Goal: Task Accomplishment & Management: Manage account settings

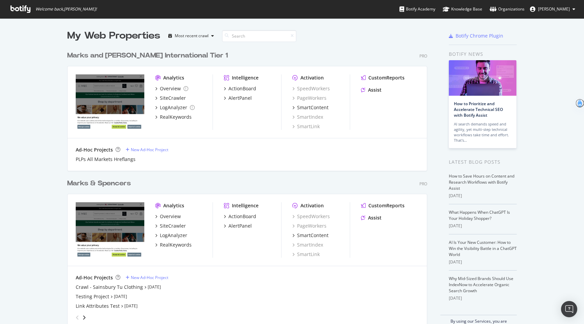
scroll to position [16, 0]
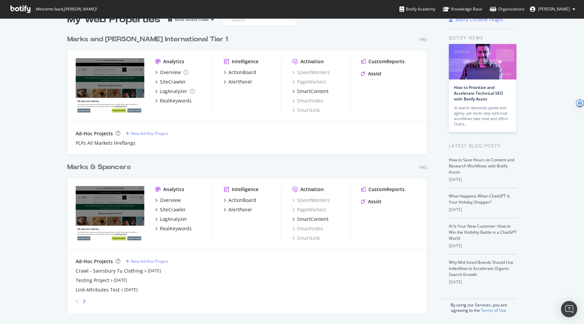
click at [83, 301] on icon "angle-right" at bounding box center [83, 300] width 3 height 5
click at [84, 301] on icon "angle-right" at bounding box center [83, 300] width 3 height 5
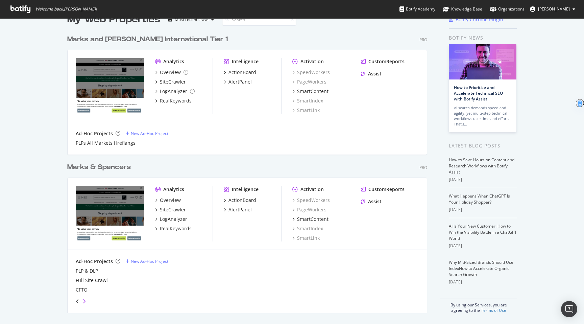
click at [84, 301] on icon "angle-right" at bounding box center [83, 300] width 3 height 5
click at [79, 300] on div "angle-left" at bounding box center [77, 301] width 9 height 11
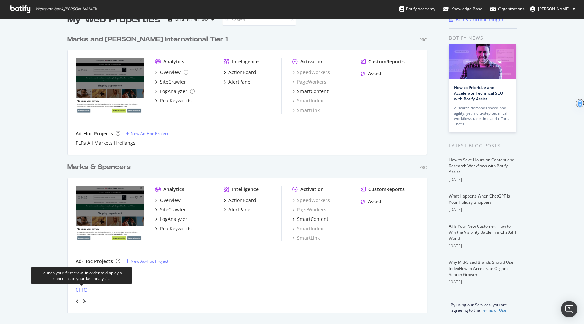
click at [83, 287] on div "CFTO" at bounding box center [82, 289] width 12 height 7
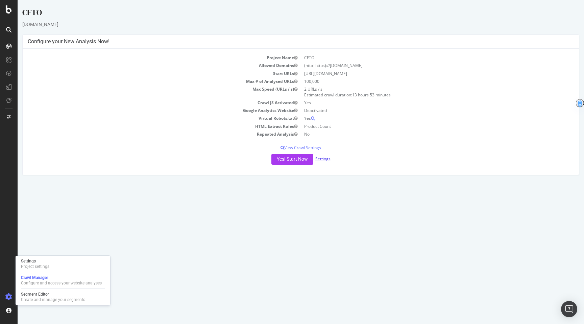
click at [328, 160] on link "Settings" at bounding box center [322, 159] width 15 height 6
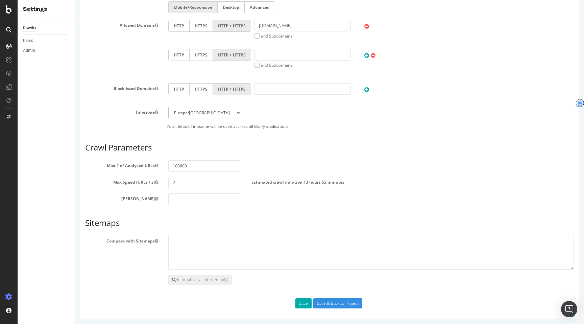
scroll to position [247, 0]
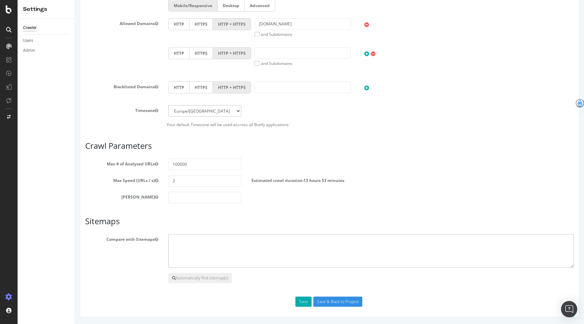
click at [364, 240] on textarea at bounding box center [371, 251] width 406 height 34
paste textarea "[URL][DOMAIN_NAME] Sitemap: [URL][DOMAIN_NAME]"
drag, startPoint x: 188, startPoint y: 247, endPoint x: 143, endPoint y: 246, distance: 45.3
click at [143, 246] on div "Compare with Sitemaps [URL][DOMAIN_NAME] Sitemap: [URL][DOMAIN_NAME]" at bounding box center [329, 251] width 499 height 34
type textarea "[URL][DOMAIN_NAME] [URL][DOMAIN_NAME]"
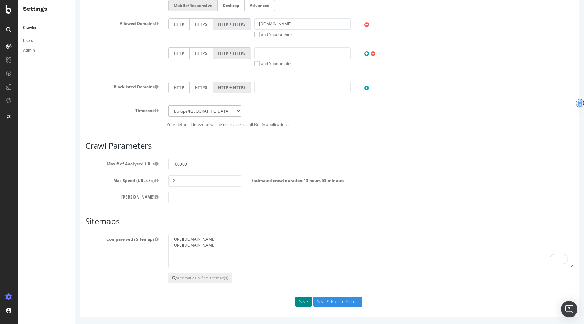
click at [304, 300] on button "Save" at bounding box center [303, 301] width 16 height 10
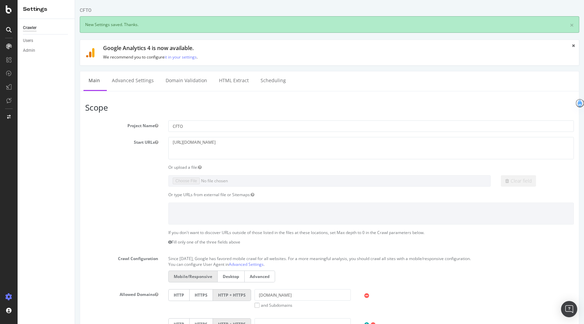
scroll to position [0, 0]
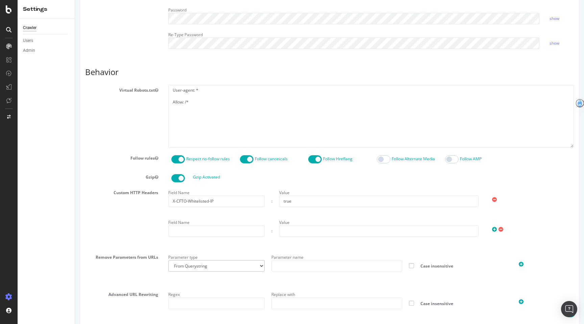
scroll to position [238, 0]
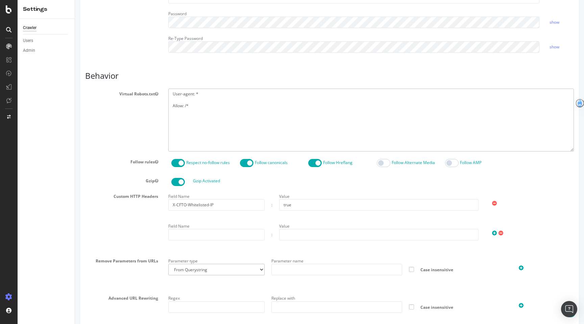
click at [229, 119] on textarea "User-agent: * Allow: /*" at bounding box center [371, 120] width 406 height 63
click at [228, 110] on textarea "User-agent: * Allow: /*" at bounding box center [371, 120] width 406 height 63
drag, startPoint x: 228, startPoint y: 110, endPoint x: 167, endPoint y: 91, distance: 63.7
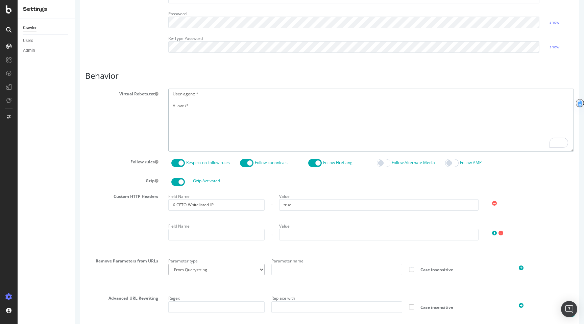
click at [167, 91] on div "User-agent: * Allow: /*" at bounding box center [371, 120] width 416 height 63
paste textarea "# robots.txt for [URL][DOMAIN_NAME] User-agent: * # Block crawlers from URLs co…"
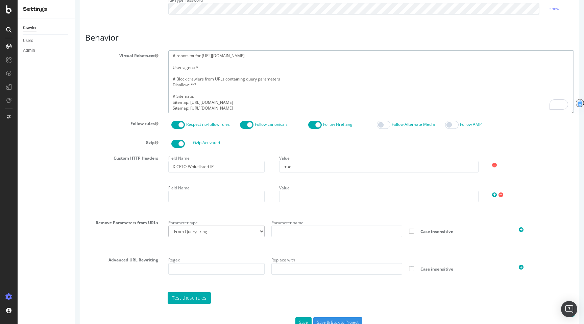
scroll to position [277, 0]
type textarea "# robots.txt for [URL][DOMAIN_NAME] User-agent: * # Block crawlers from URLs co…"
click at [206, 162] on input "X-CFTO-Whitelisted-IP" at bounding box center [216, 166] width 96 height 11
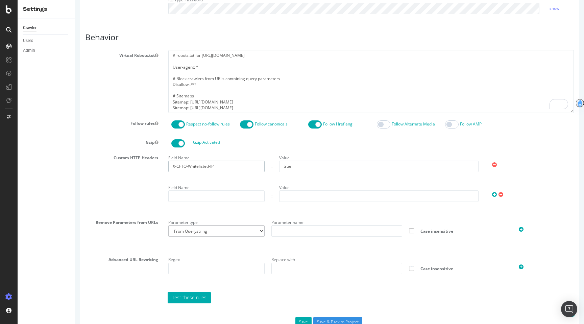
paste input "x-cfto-whitelisted-ip"
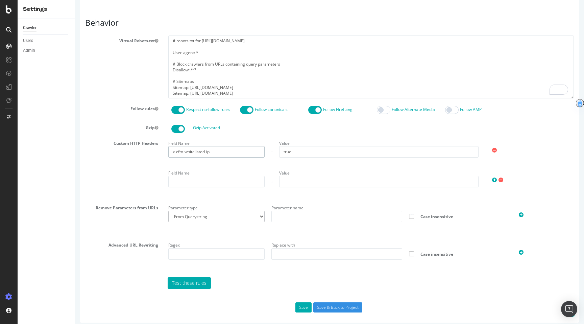
scroll to position [297, 0]
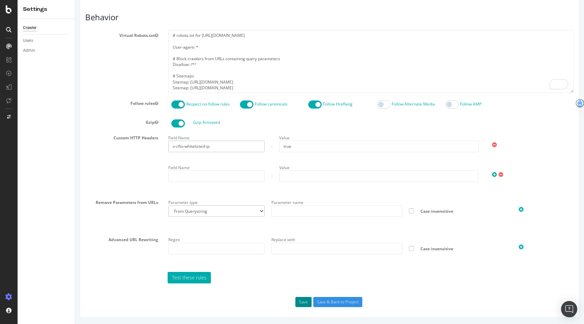
type input "x-cfto-whitelisted-ip"
click at [304, 299] on button "Save" at bounding box center [303, 302] width 16 height 10
click at [33, 29] on div "Crawler" at bounding box center [30, 27] width 14 height 7
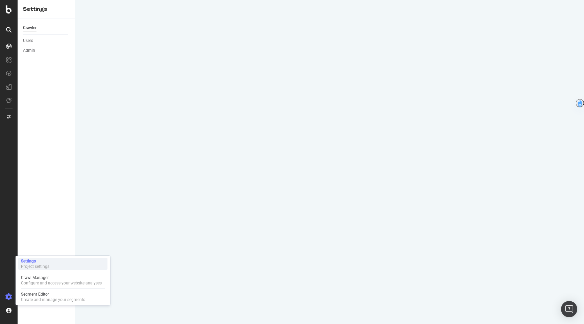
click at [38, 263] on div "Settings" at bounding box center [35, 260] width 28 height 5
click at [35, 285] on div "Configure and access your website analyses" at bounding box center [61, 282] width 81 height 5
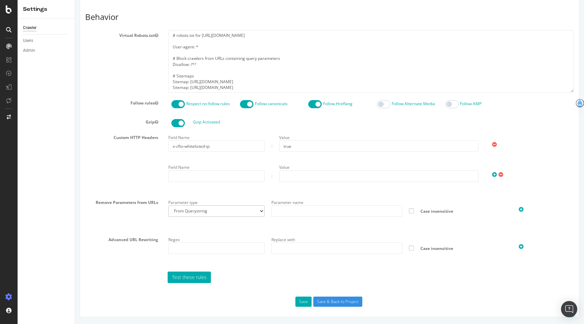
scroll to position [328, 0]
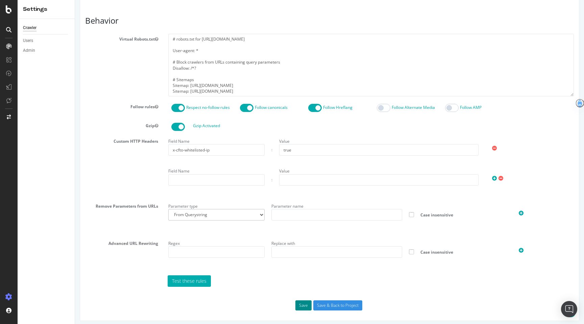
click at [302, 301] on button "Save" at bounding box center [303, 305] width 16 height 10
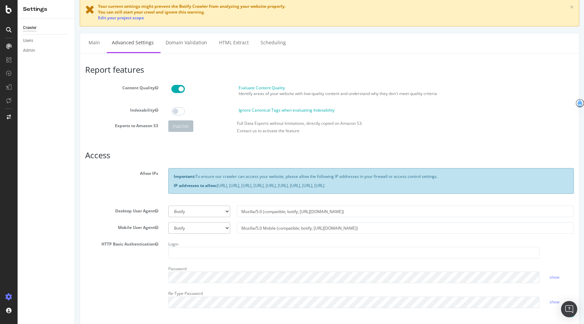
scroll to position [130, 0]
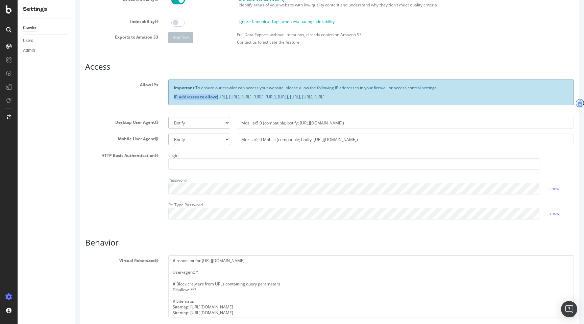
drag, startPoint x: 218, startPoint y: 96, endPoint x: 584, endPoint y: 94, distance: 365.7
click at [584, 94] on div "CFTO × New Settings saved. Thanks. Your current settings might prevent the Boti…" at bounding box center [329, 209] width 509 height 665
click at [522, 91] on div "Important: To ensure our crawler can access your website, please allow the foll…" at bounding box center [371, 92] width 406 height 26
drag, startPoint x: 513, startPoint y: 97, endPoint x: 220, endPoint y: 97, distance: 293.4
click at [220, 97] on p "IP addresses to allow: 31.41.37.0/24, 44.206.2.192/26, 15.235.106.96/27, 52.6.2…" at bounding box center [371, 97] width 395 height 6
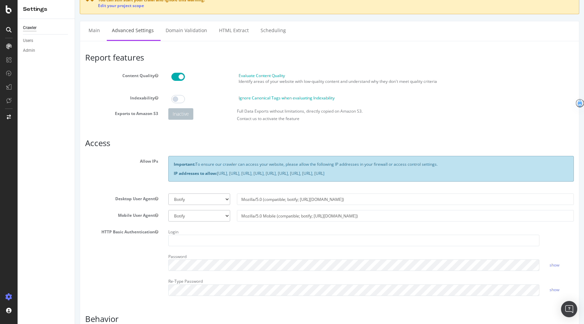
scroll to position [4, 0]
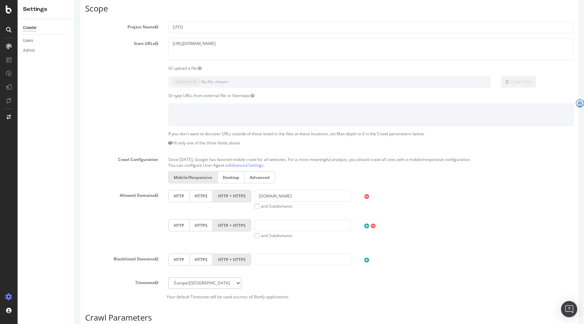
scroll to position [282, 0]
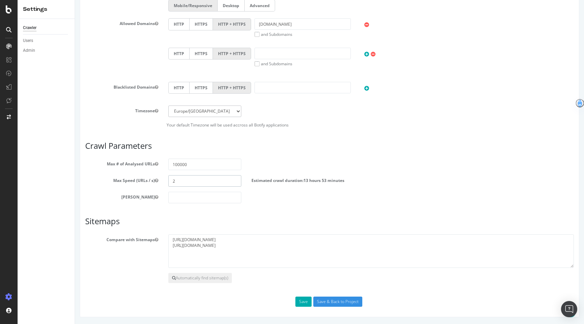
click at [176, 180] on input "2" at bounding box center [204, 180] width 73 height 11
type input "10"
click at [331, 297] on input "Save & Back to Project" at bounding box center [337, 301] width 49 height 10
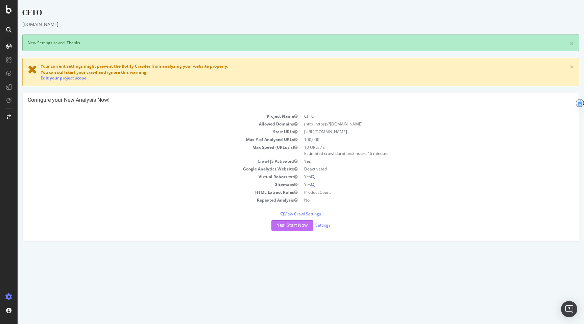
click at [280, 227] on button "Yes! Start Now" at bounding box center [292, 225] width 42 height 11
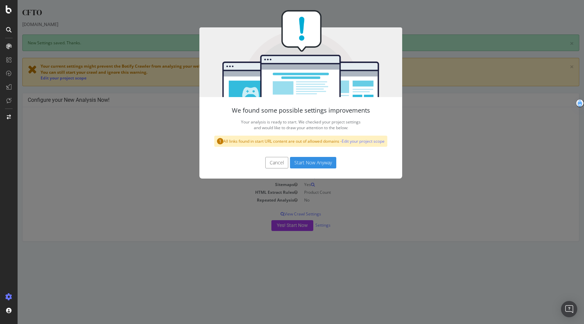
drag, startPoint x: 325, startPoint y: 164, endPoint x: 242, endPoint y: 221, distance: 100.6
click at [242, 221] on div "We found some possible settings improvements Your analysis is ready to start. W…" at bounding box center [301, 162] width 566 height 324
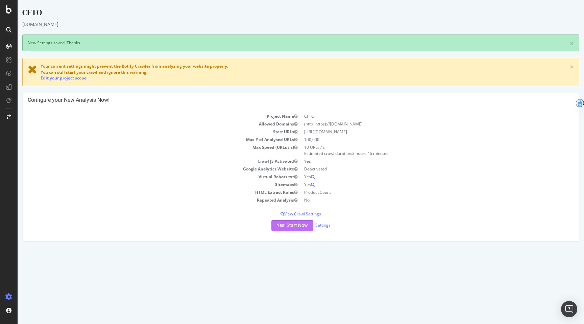
click at [299, 227] on button "Yes! Start Now" at bounding box center [292, 225] width 42 height 11
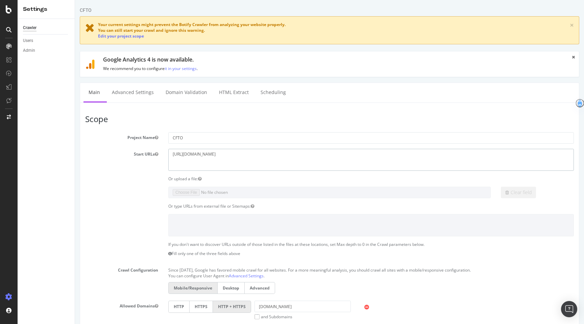
click at [206, 159] on textarea "[URL][DOMAIN_NAME]" at bounding box center [371, 160] width 406 height 22
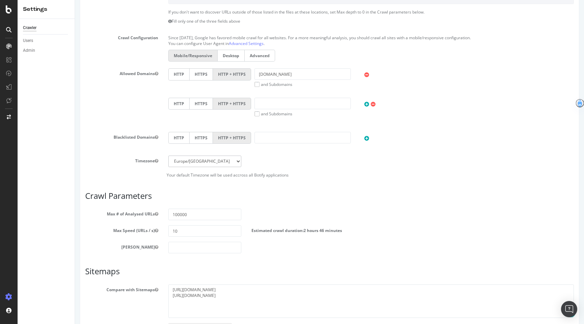
scroll to position [282, 0]
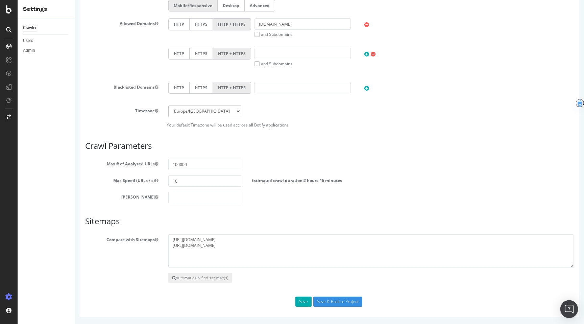
click at [563, 304] on div "Open Intercom Messenger" at bounding box center [569, 309] width 18 height 18
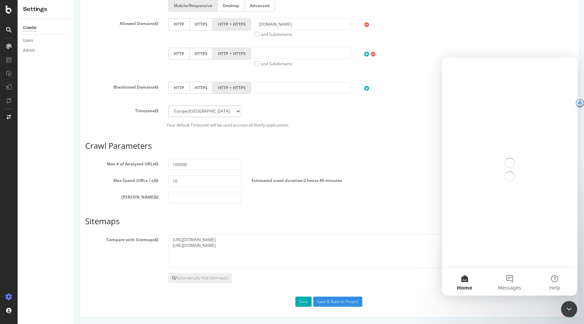
scroll to position [0, 0]
